Goal: Task Accomplishment & Management: Manage account settings

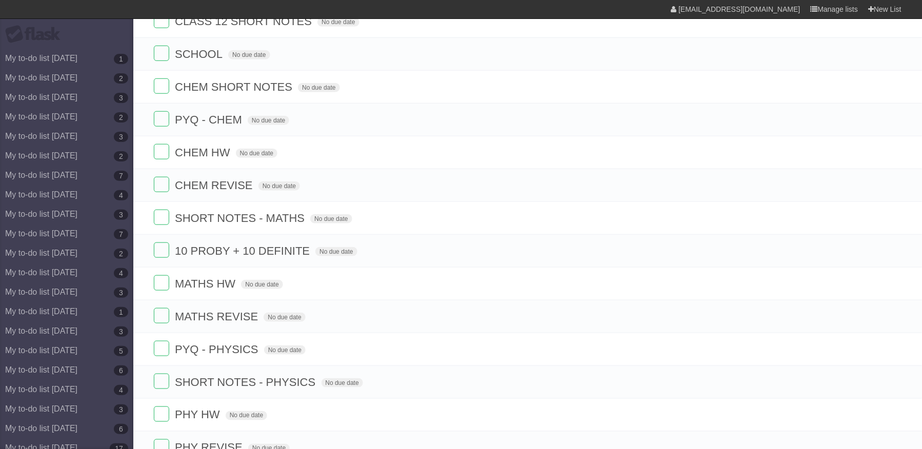
scroll to position [283, 0]
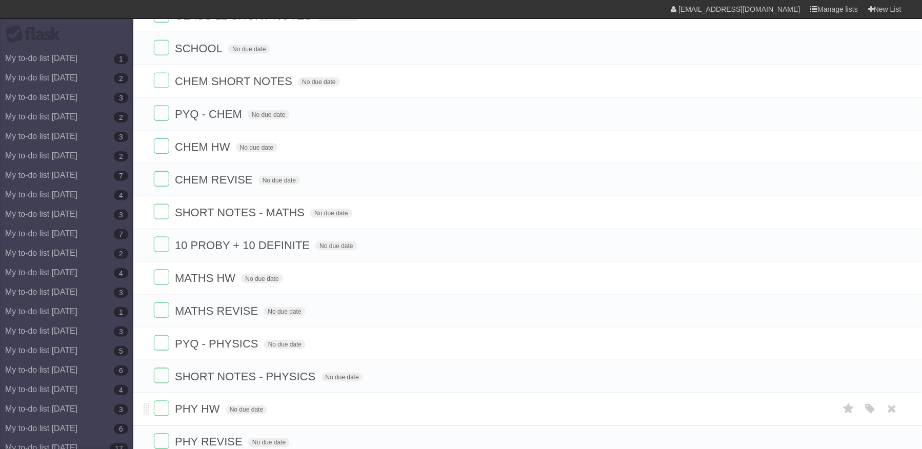
click at [214, 416] on span "PHY HW" at bounding box center [199, 409] width 48 height 13
type input "**********"
click at [163, 416] on label at bounding box center [161, 408] width 15 height 15
click at [896, 385] on icon at bounding box center [892, 376] width 14 height 17
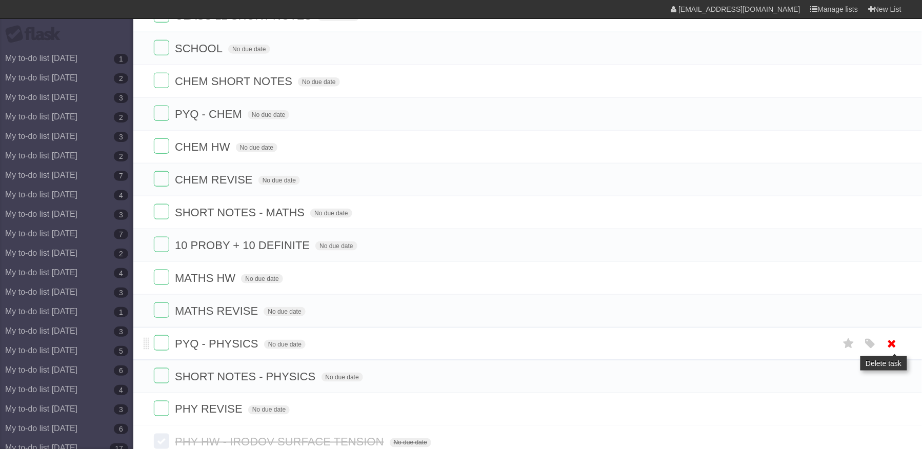
click at [892, 352] on icon at bounding box center [892, 343] width 14 height 17
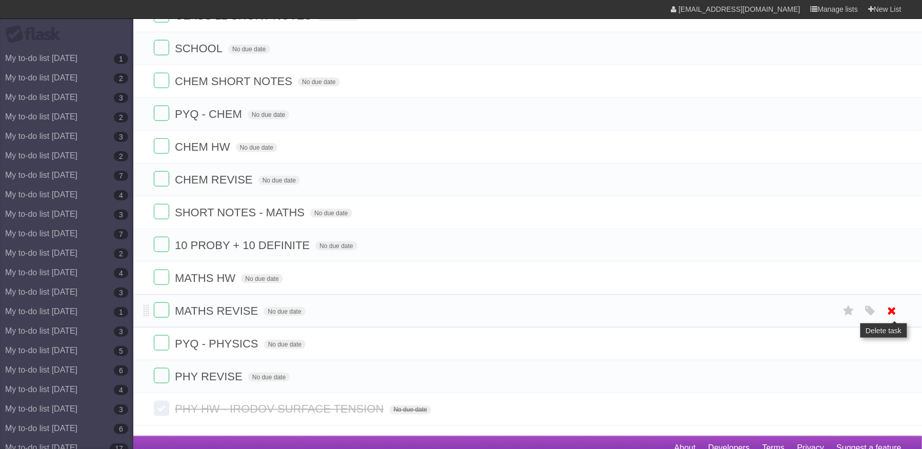
click at [890, 319] on icon at bounding box center [892, 310] width 14 height 17
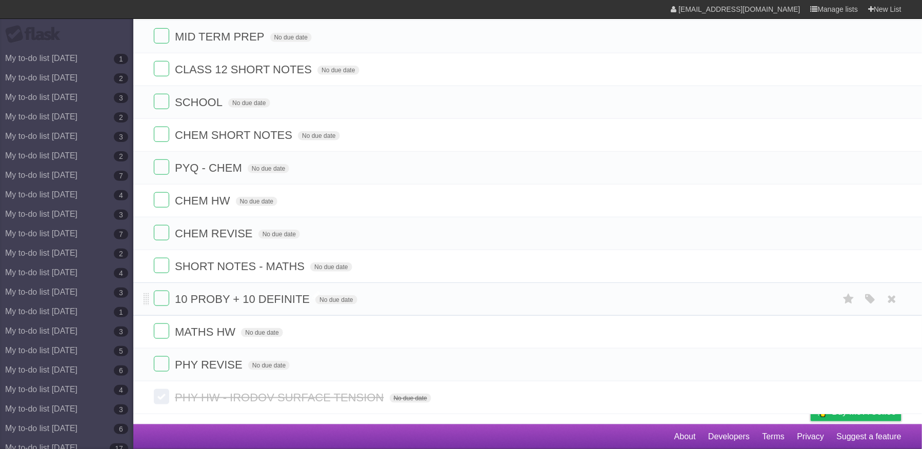
scroll to position [247, 0]
click at [234, 329] on span "MATHS HW" at bounding box center [206, 331] width 63 height 13
type input "**********"
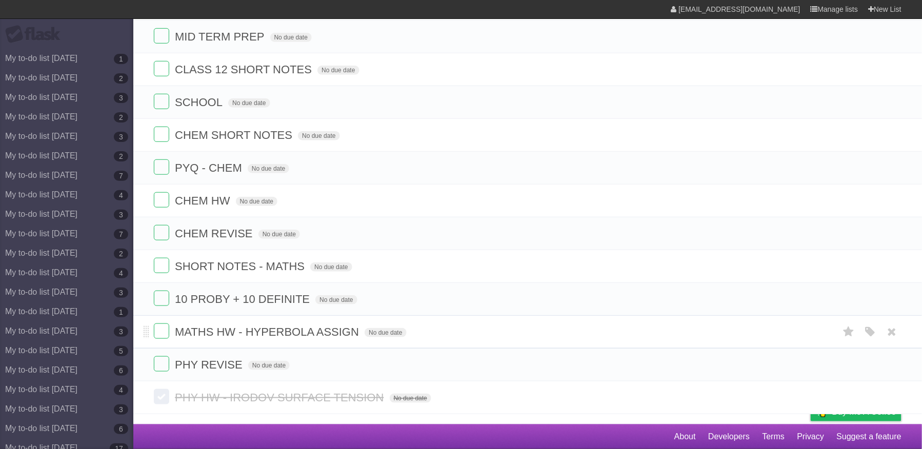
click at [151, 327] on li "MATHS HW - HYPERBOLA ASSIGN No due date White Red Blue Green Purple Orange" at bounding box center [527, 331] width 788 height 33
click at [171, 331] on form "MATHS HW - HYPERBOLA ASSIGN No due date White Red Blue Green Purple Orange" at bounding box center [527, 331] width 747 height 17
click at [165, 330] on label at bounding box center [161, 330] width 15 height 15
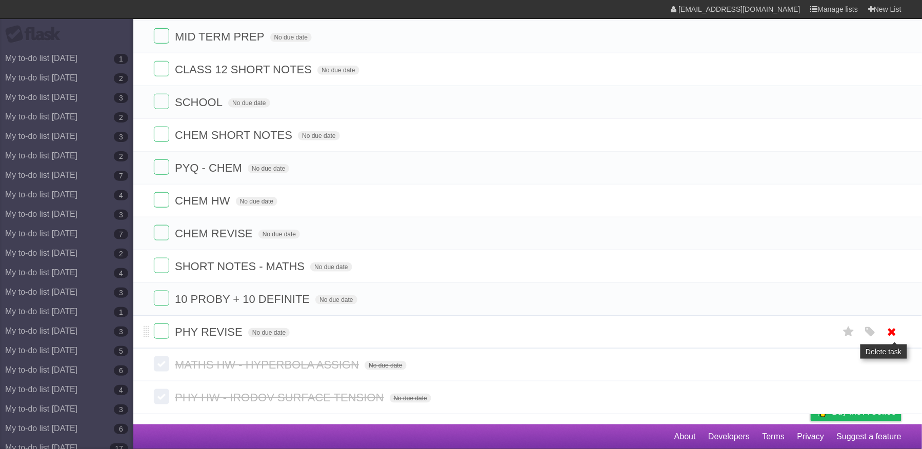
click at [886, 335] on icon at bounding box center [892, 331] width 14 height 17
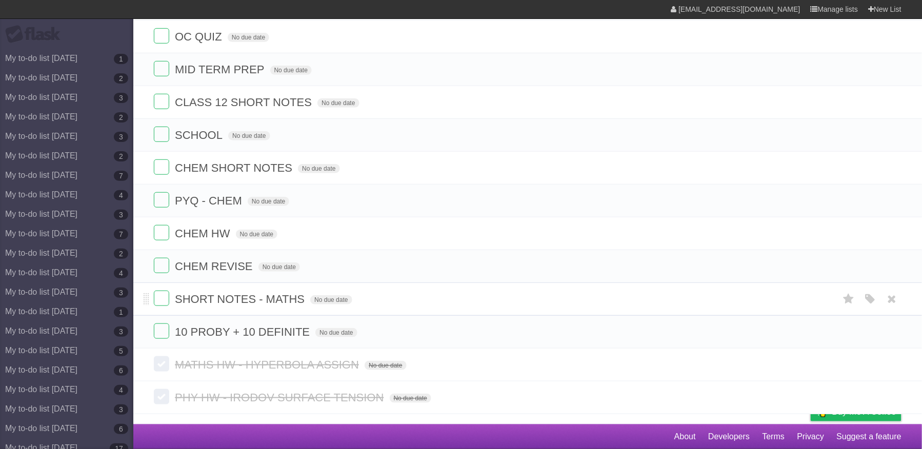
click at [238, 293] on span "SHORT NOTES - MATHS" at bounding box center [241, 299] width 132 height 13
click at [230, 326] on span "10 PROBY + 10 DEFINITE" at bounding box center [243, 331] width 137 height 13
drag, startPoint x: 199, startPoint y: 329, endPoint x: 194, endPoint y: 329, distance: 5.6
click at [194, 329] on input "**********" at bounding box center [237, 332] width 125 height 13
drag, startPoint x: 184, startPoint y: 328, endPoint x: 173, endPoint y: 331, distance: 10.7
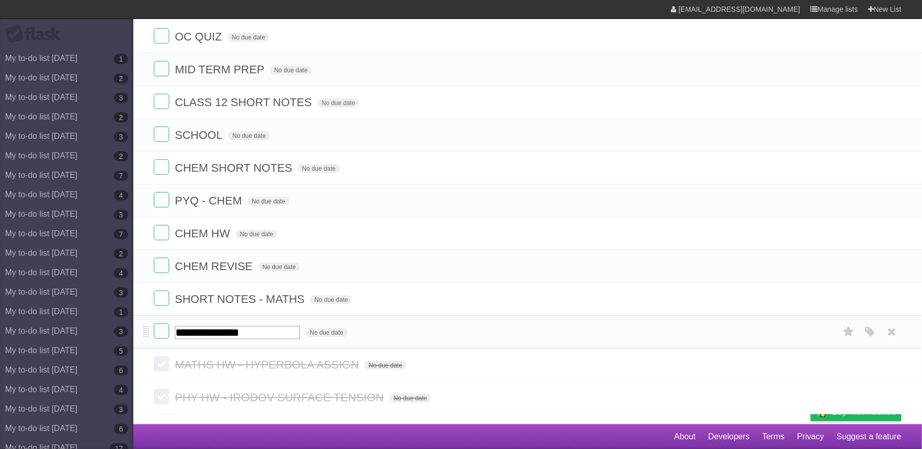
click at [173, 330] on form "**********" at bounding box center [527, 331] width 747 height 17
type input "**********"
click at [186, 331] on span "0 DIFFERENTIAL" at bounding box center [221, 331] width 92 height 13
click at [182, 329] on input "**********" at bounding box center [237, 332] width 125 height 13
type input "**********"
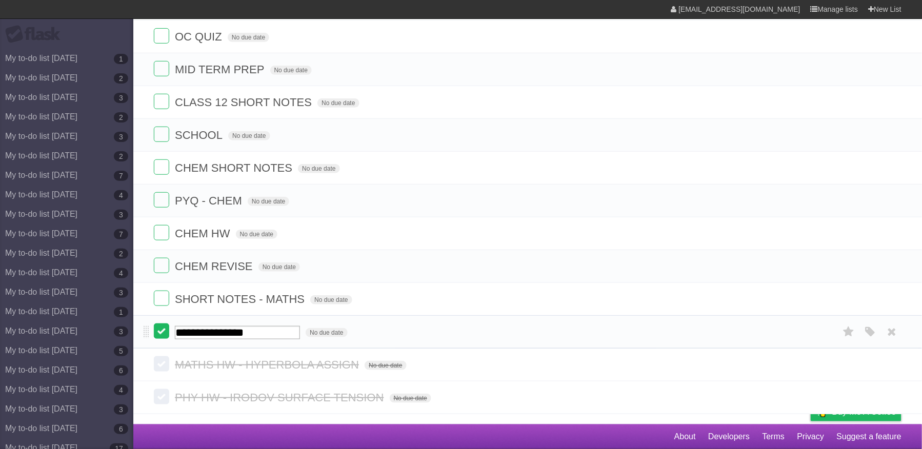
click at [154, 326] on label at bounding box center [161, 330] width 15 height 15
click at [885, 293] on icon at bounding box center [892, 299] width 14 height 17
click at [892, 257] on ul "O2 PHY RECORDED No due date White Red Blue Green Purple Orange OC QUIZ No due d…" at bounding box center [527, 151] width 788 height 329
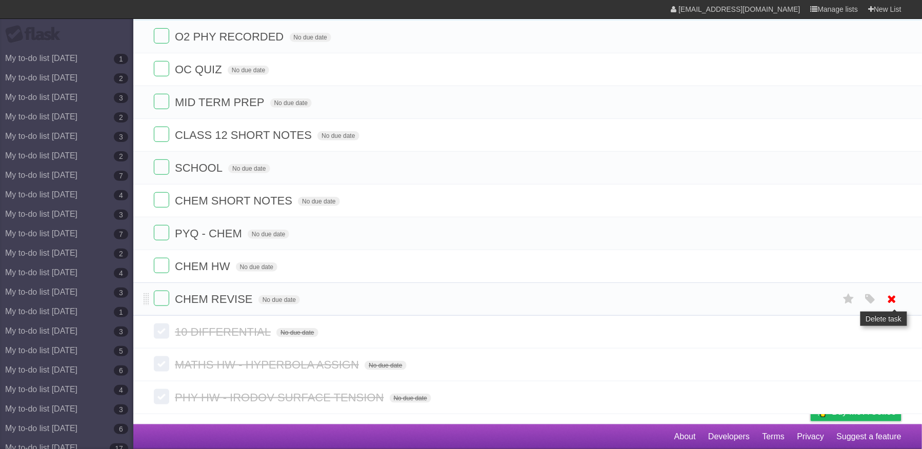
scroll to position [179, 0]
click at [888, 159] on icon at bounding box center [892, 167] width 14 height 17
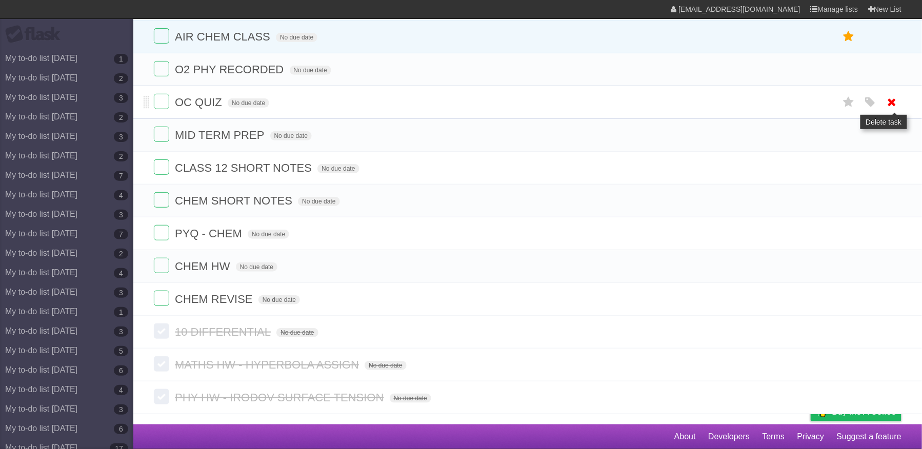
scroll to position [146, 0]
click at [890, 127] on icon at bounding box center [892, 135] width 14 height 17
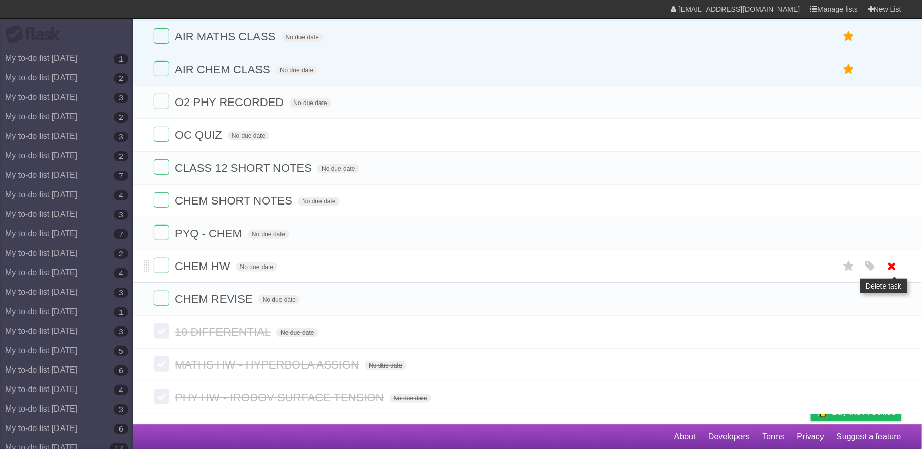
click at [891, 260] on icon at bounding box center [892, 266] width 14 height 17
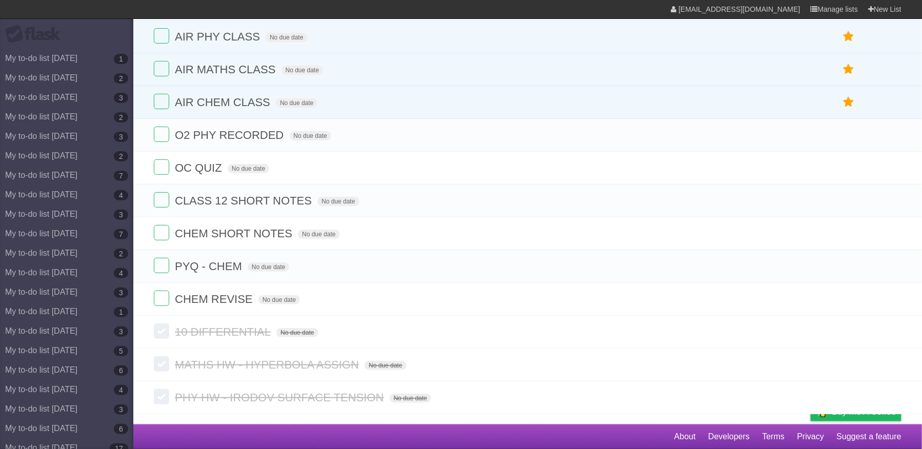
scroll to position [78, 0]
click at [890, 294] on icon at bounding box center [892, 299] width 14 height 17
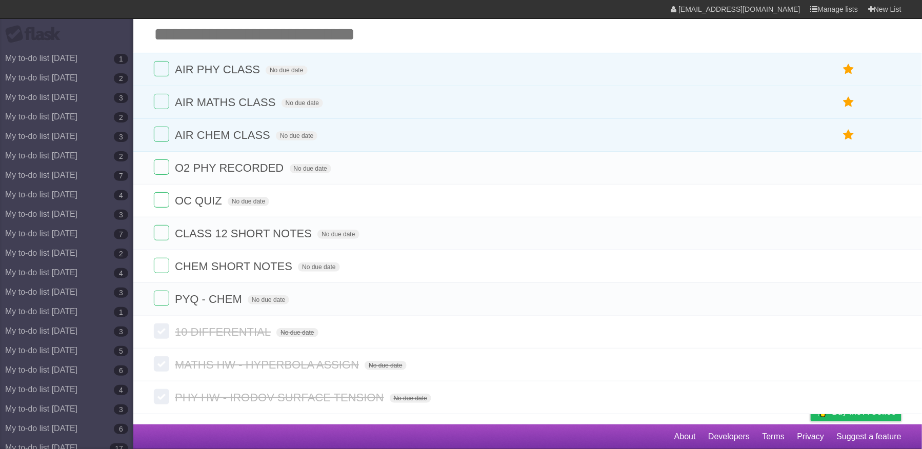
scroll to position [44, 0]
click at [154, 263] on label at bounding box center [161, 265] width 15 height 15
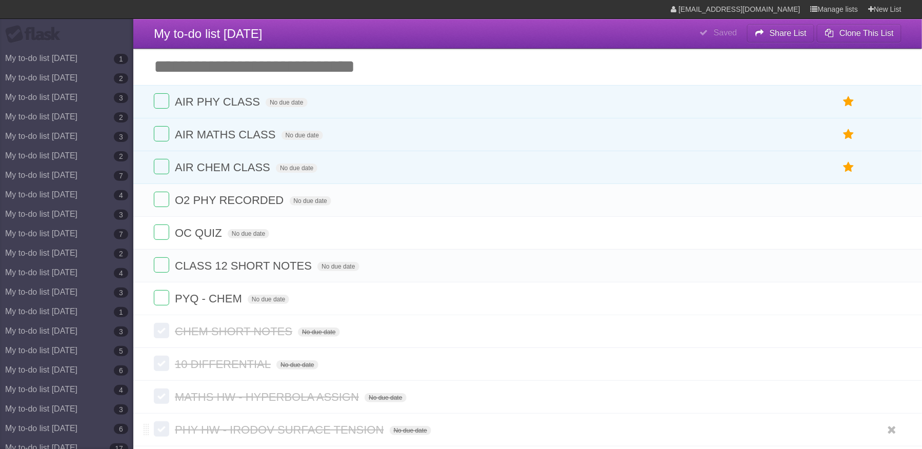
click at [586, 438] on form "PHY HW - IRODOV SURFACE TENSION No due date White Red Blue Green Purple Orange" at bounding box center [527, 429] width 747 height 17
